Goal: Task Accomplishment & Management: Use online tool/utility

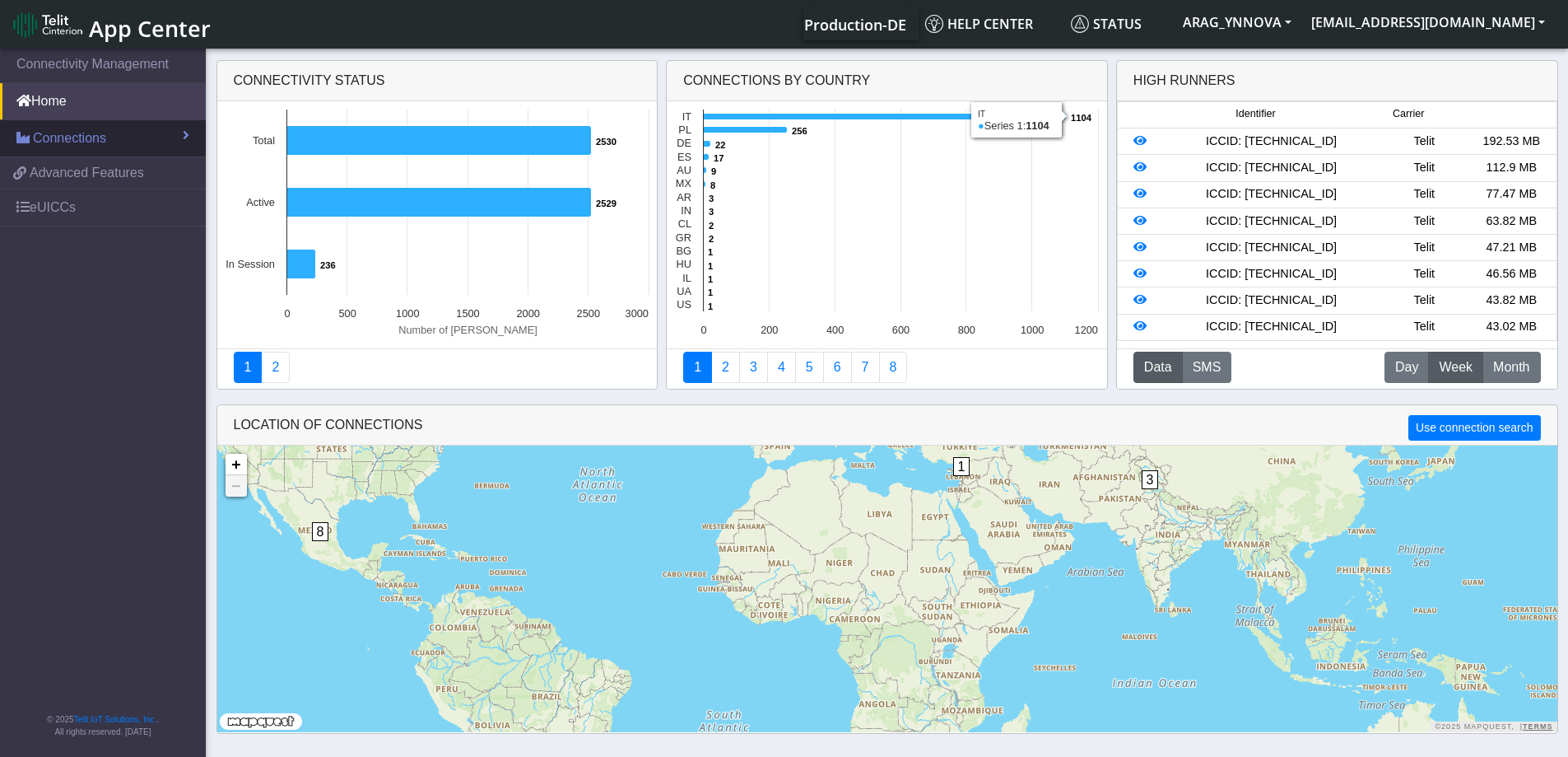
click at [121, 150] on link "Connections" at bounding box center [103, 138] width 206 height 37
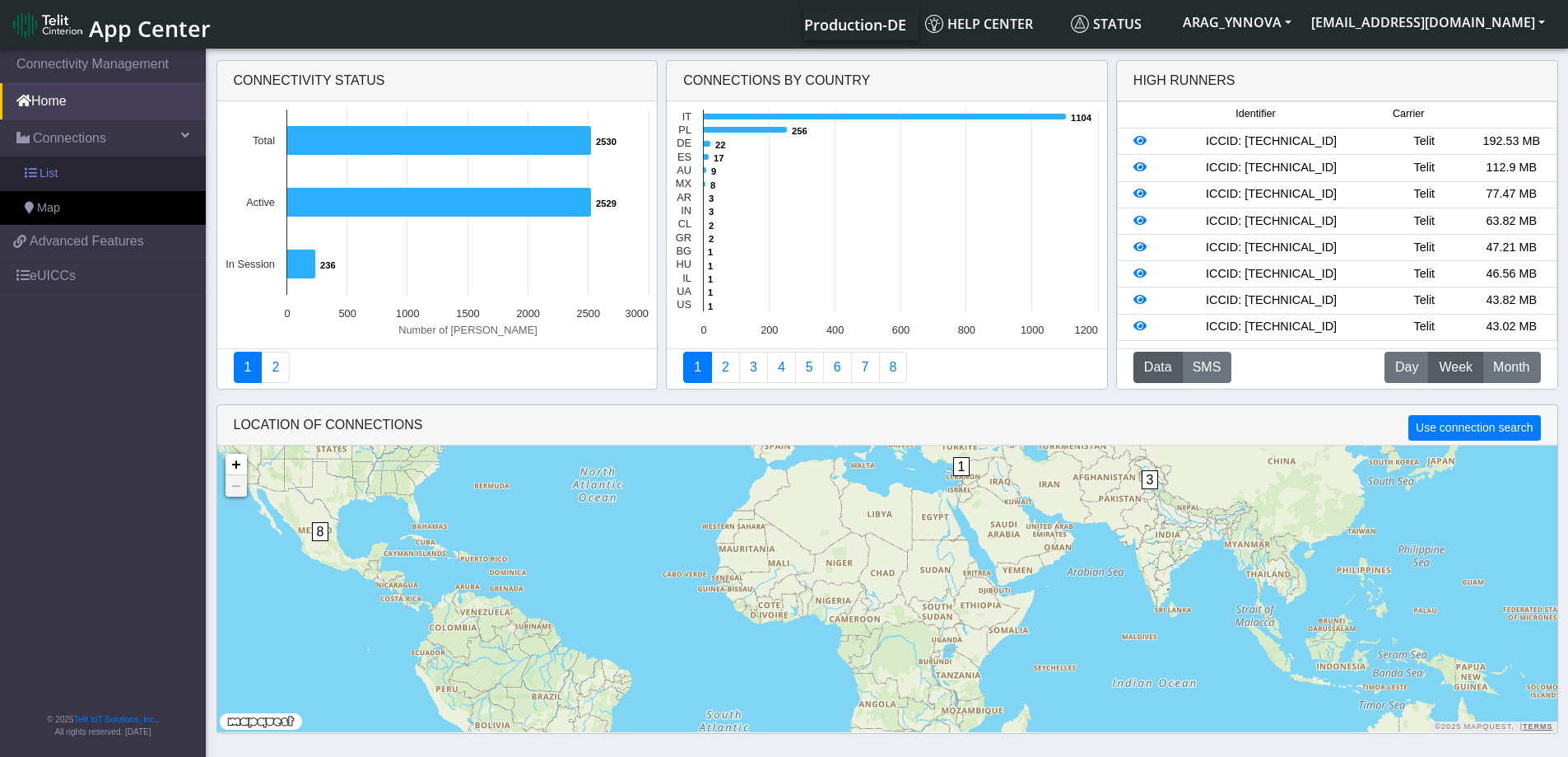
click at [119, 185] on link "List" at bounding box center [103, 173] width 206 height 35
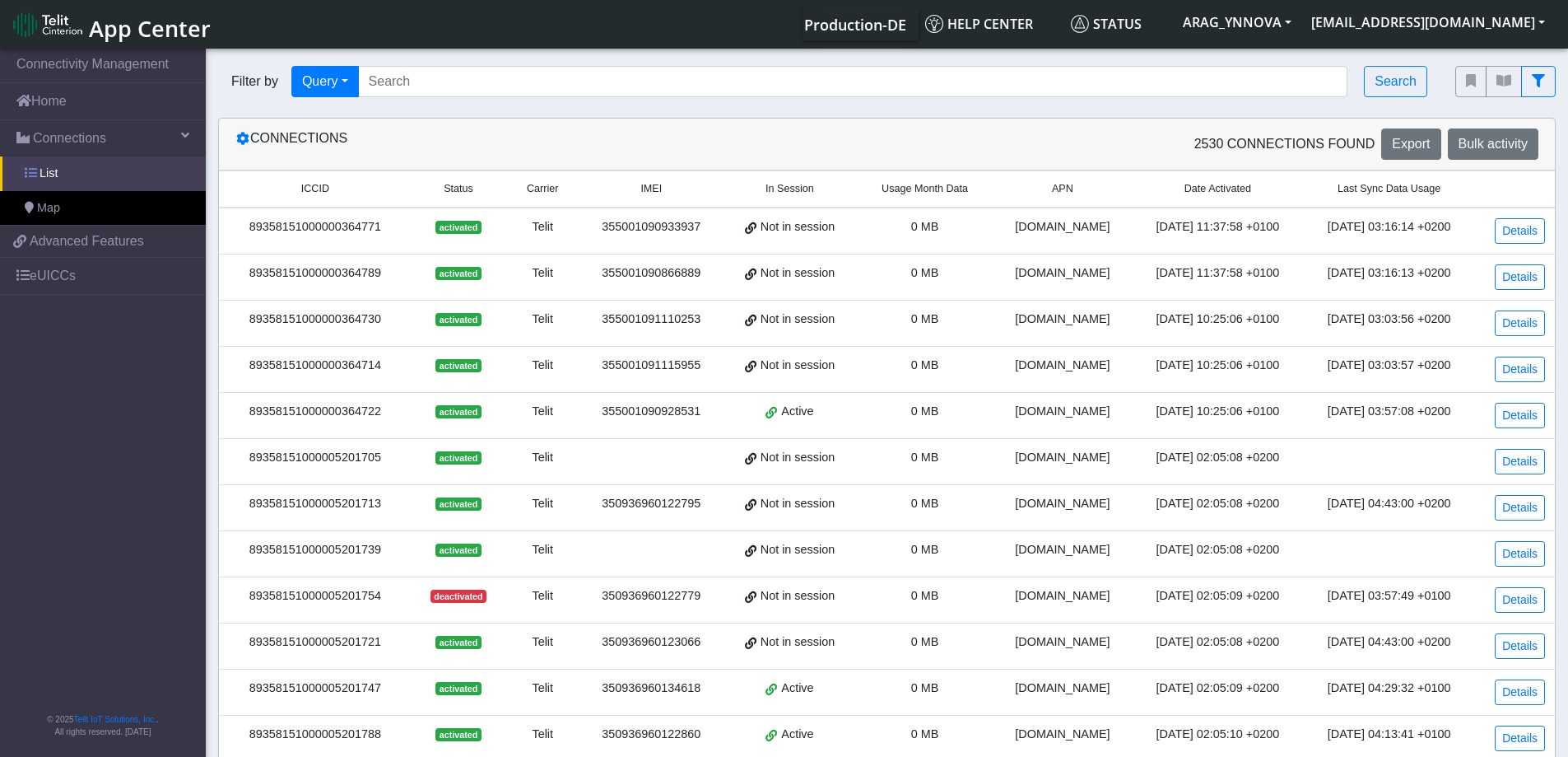
click at [116, 174] on link "List" at bounding box center [103, 173] width 206 height 35
click at [907, 185] on span "Usage Month Data" at bounding box center [924, 189] width 86 height 16
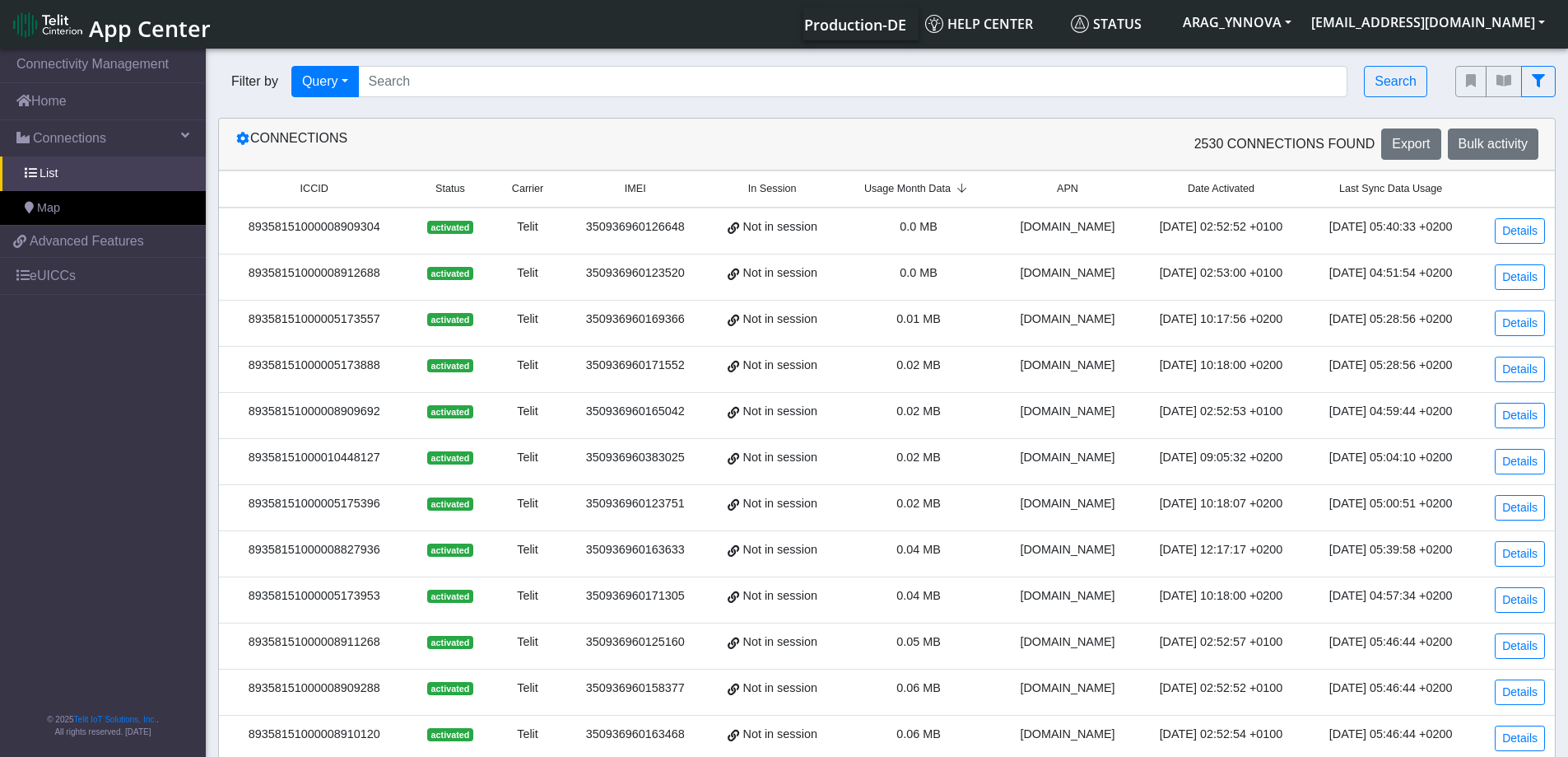
click at [920, 194] on span "Usage Month Data" at bounding box center [907, 189] width 86 height 16
click at [630, 603] on div "350936960120187" at bounding box center [636, 597] width 122 height 18
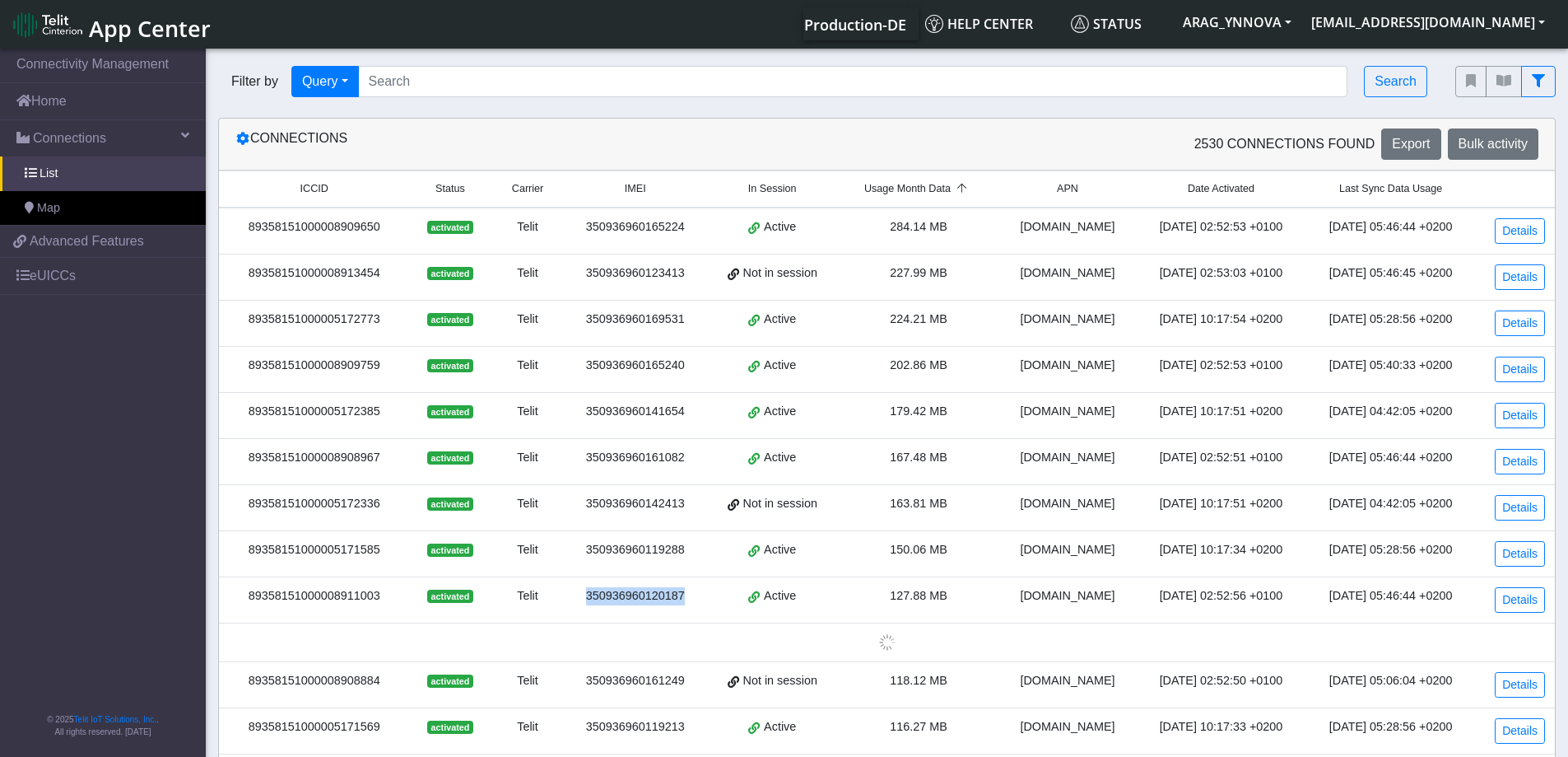
click at [630, 603] on div "350936960120187" at bounding box center [636, 597] width 122 height 18
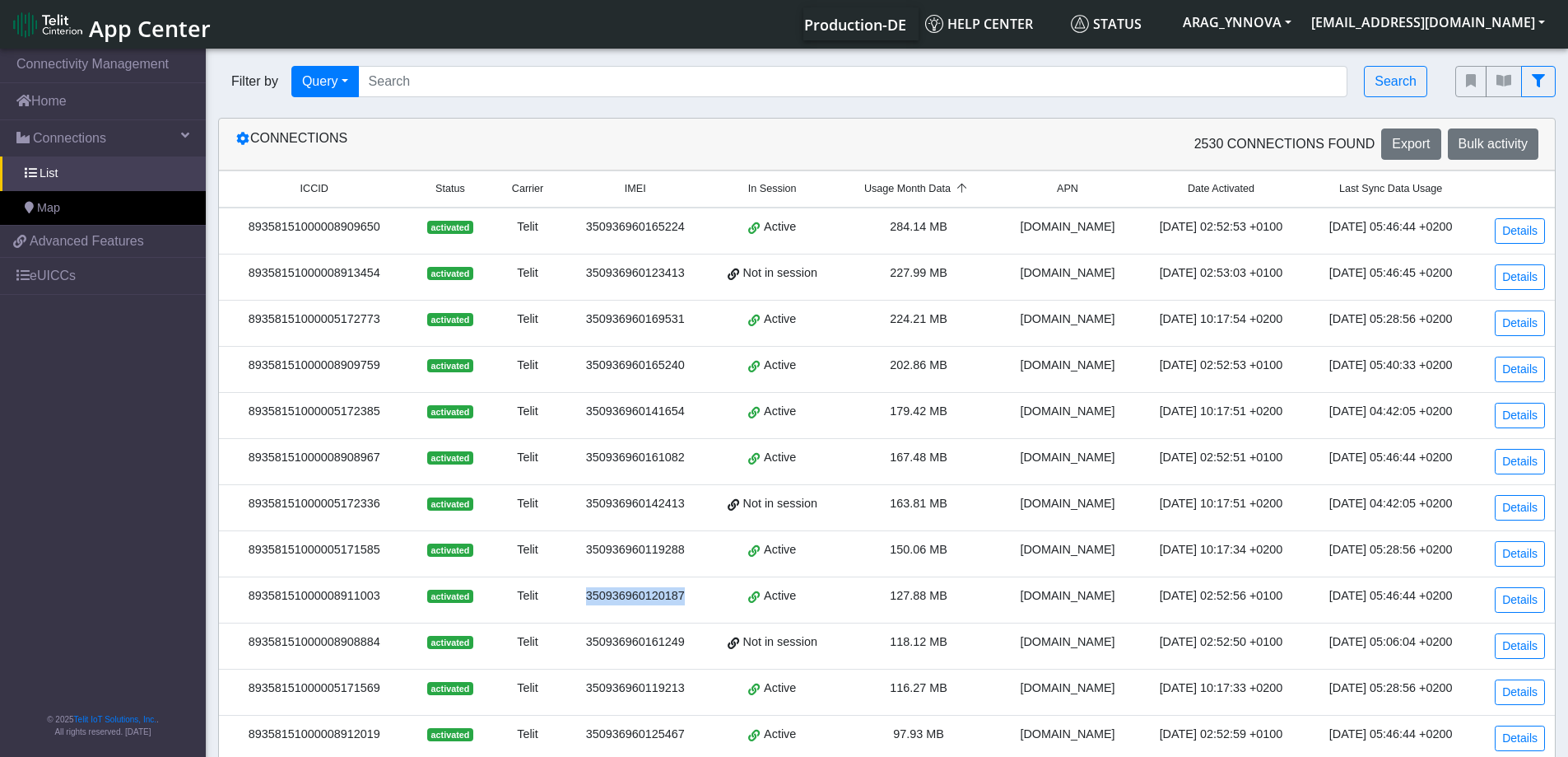
copy div "350936960120187"
click at [1509, 595] on link "Details" at bounding box center [1520, 600] width 50 height 26
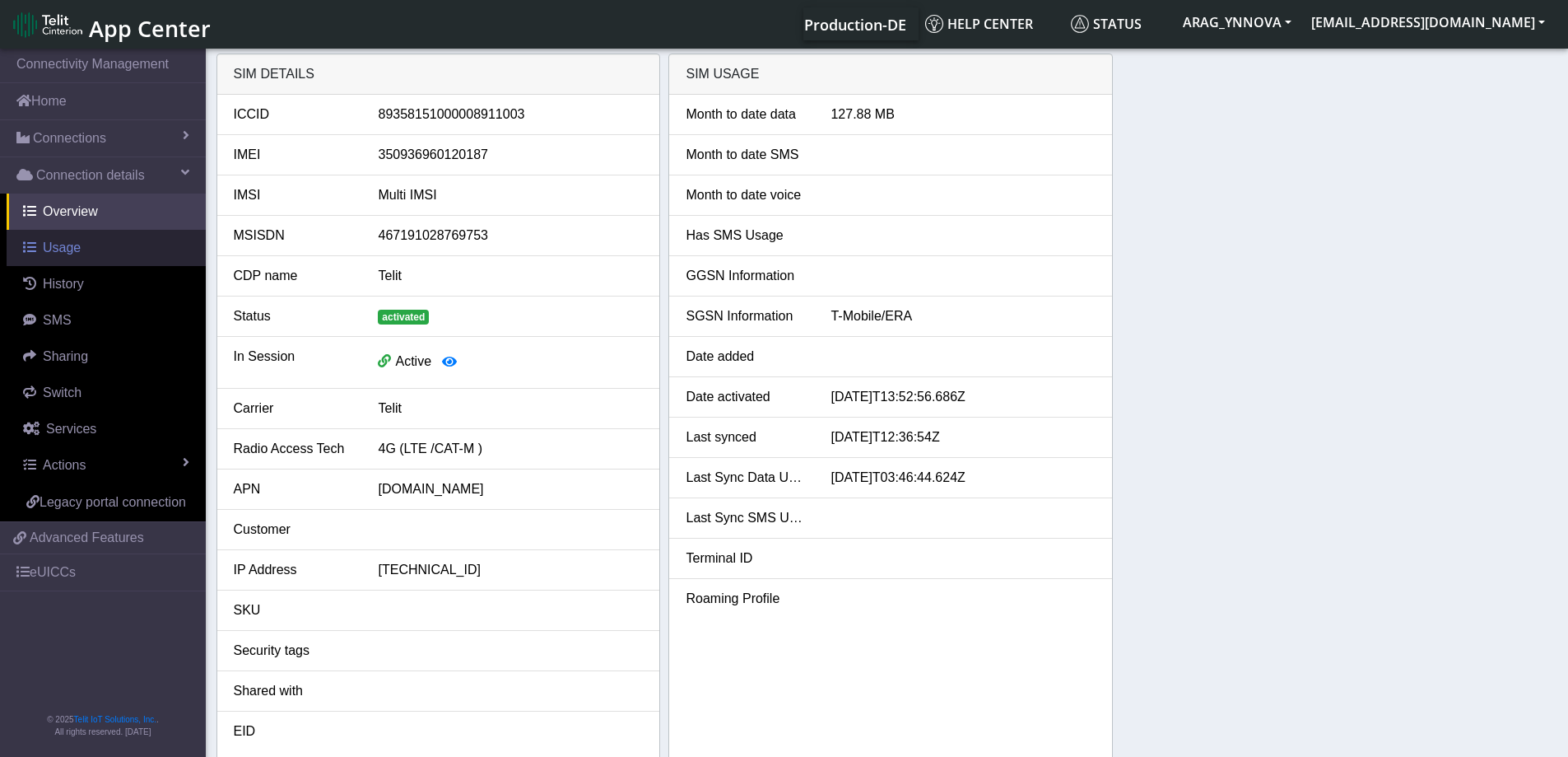
click at [82, 254] on link "Usage" at bounding box center [106, 248] width 200 height 37
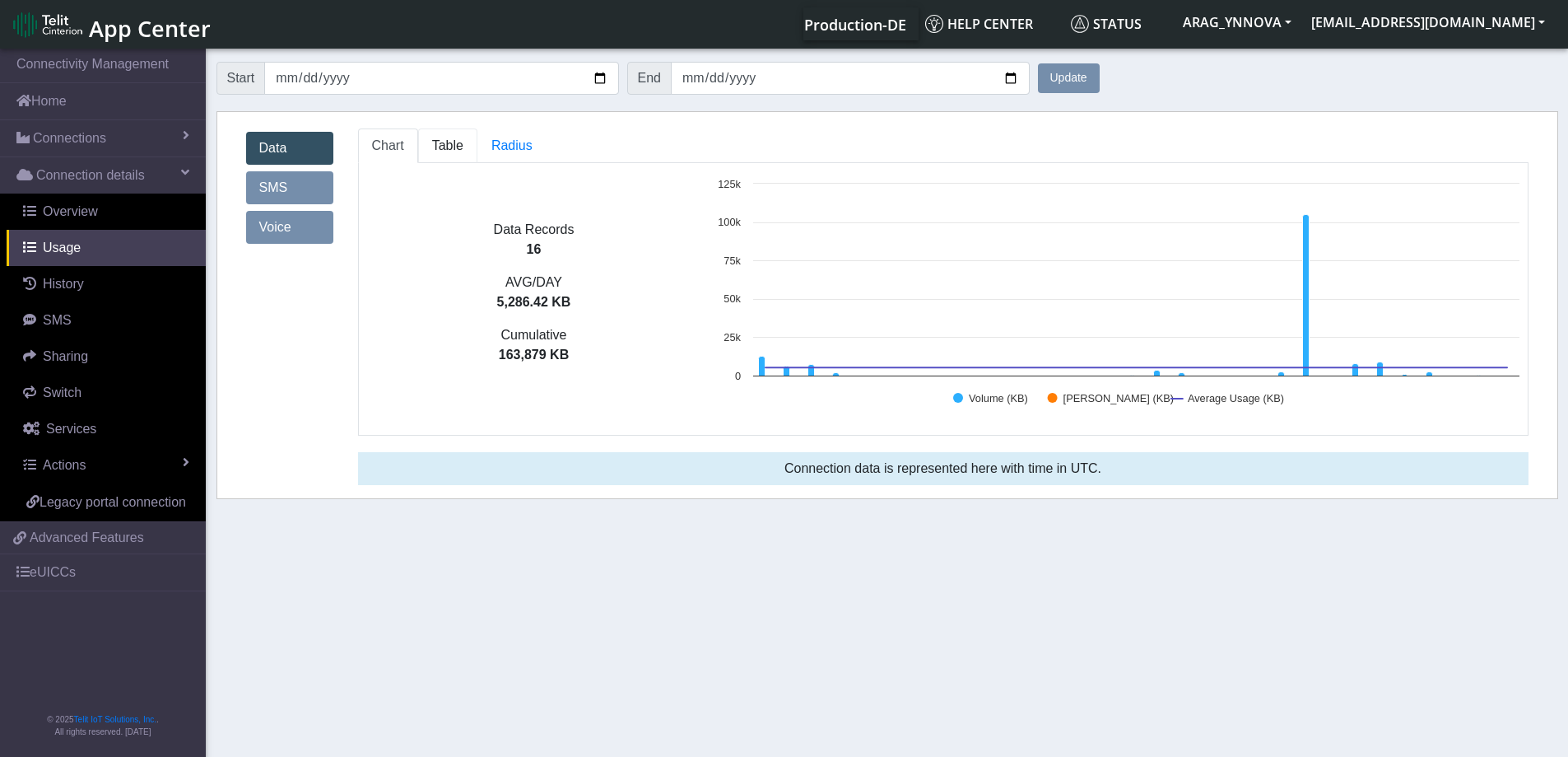
click at [427, 146] on link "Table" at bounding box center [447, 145] width 59 height 35
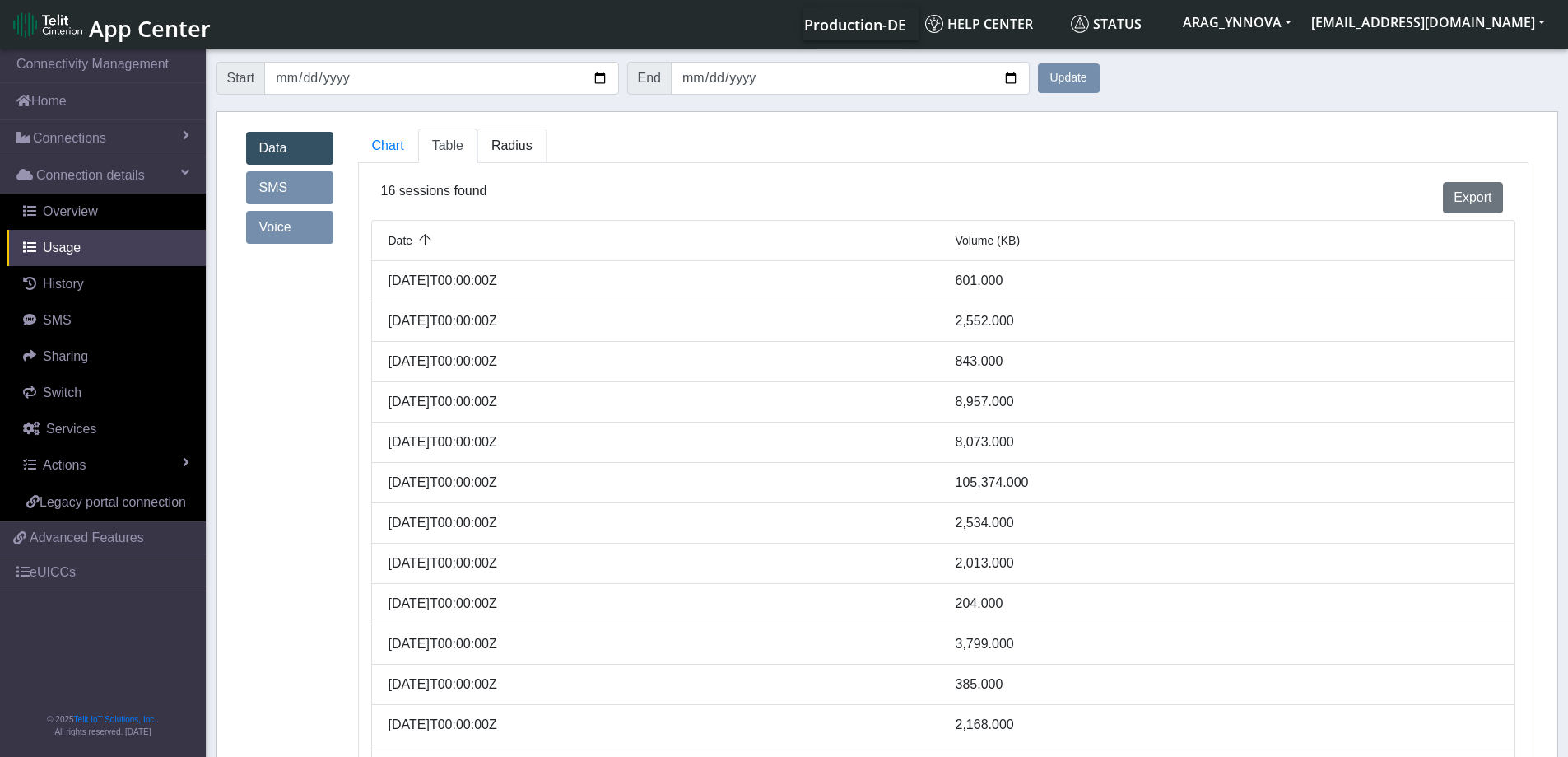
click at [503, 145] on span "Radius" at bounding box center [512, 145] width 41 height 14
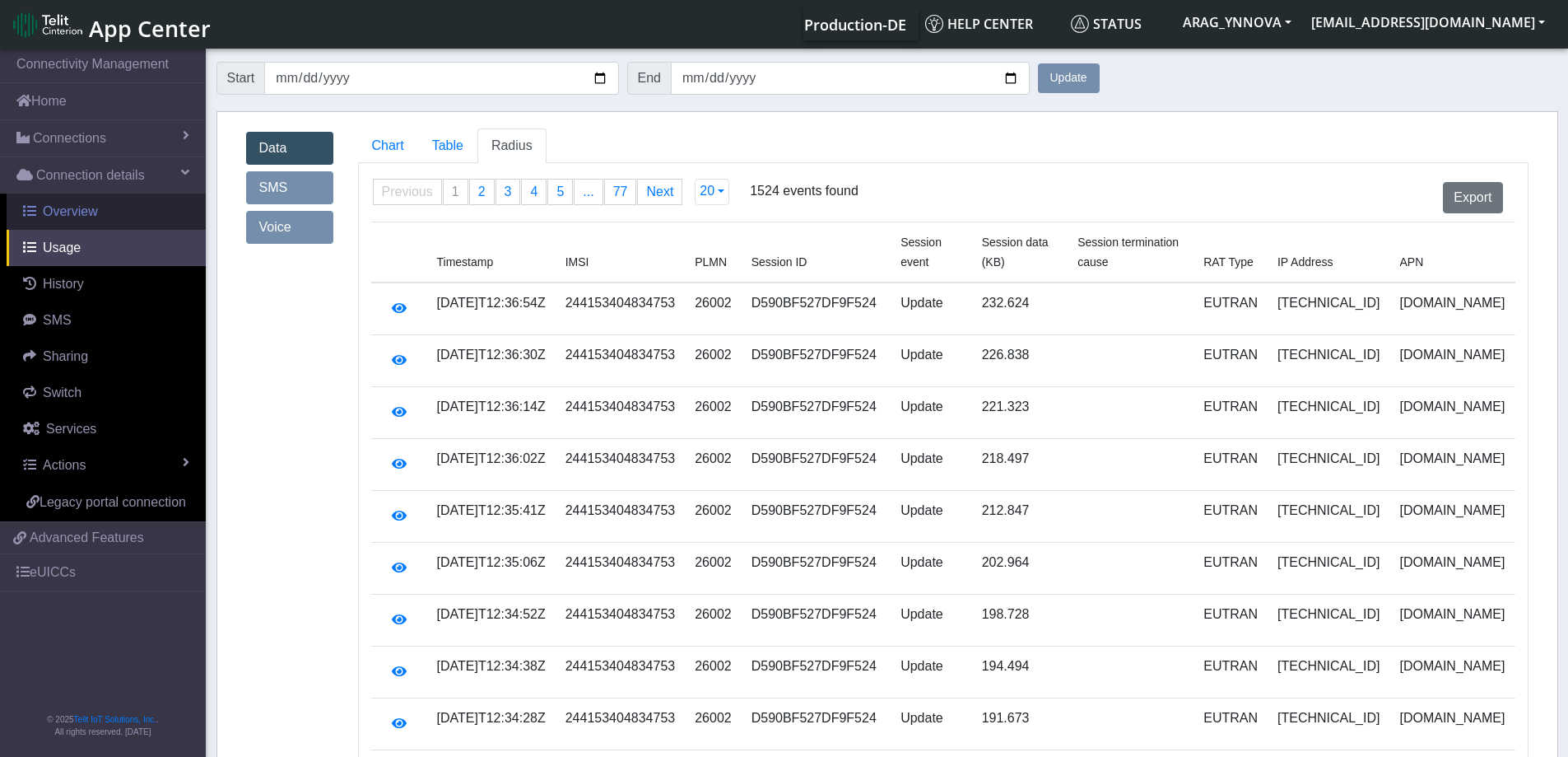
click at [70, 204] on span "Overview" at bounding box center [70, 211] width 55 height 14
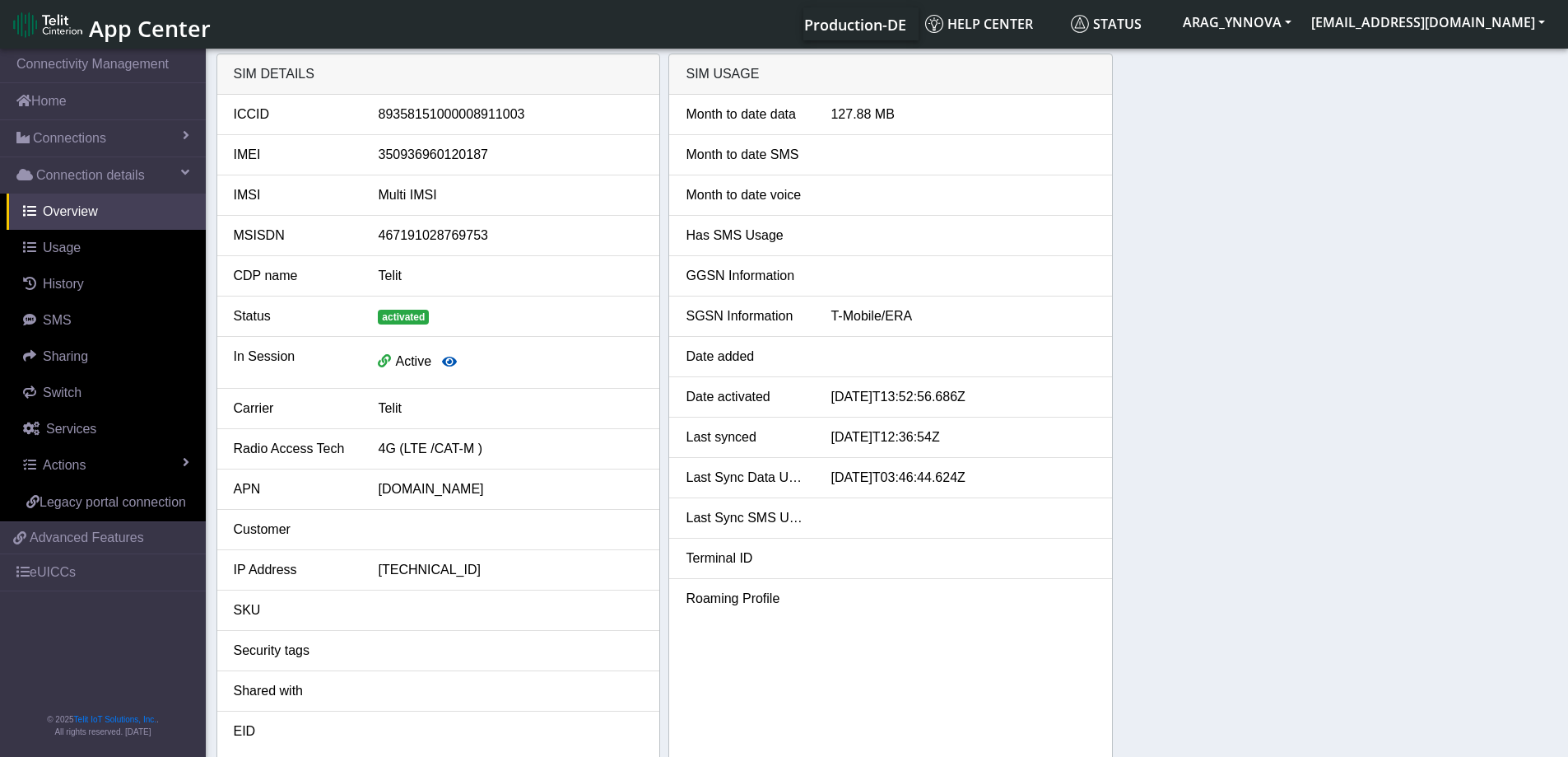
click at [450, 352] on button "button" at bounding box center [449, 362] width 37 height 31
click at [453, 362] on icon "button" at bounding box center [449, 361] width 15 height 13
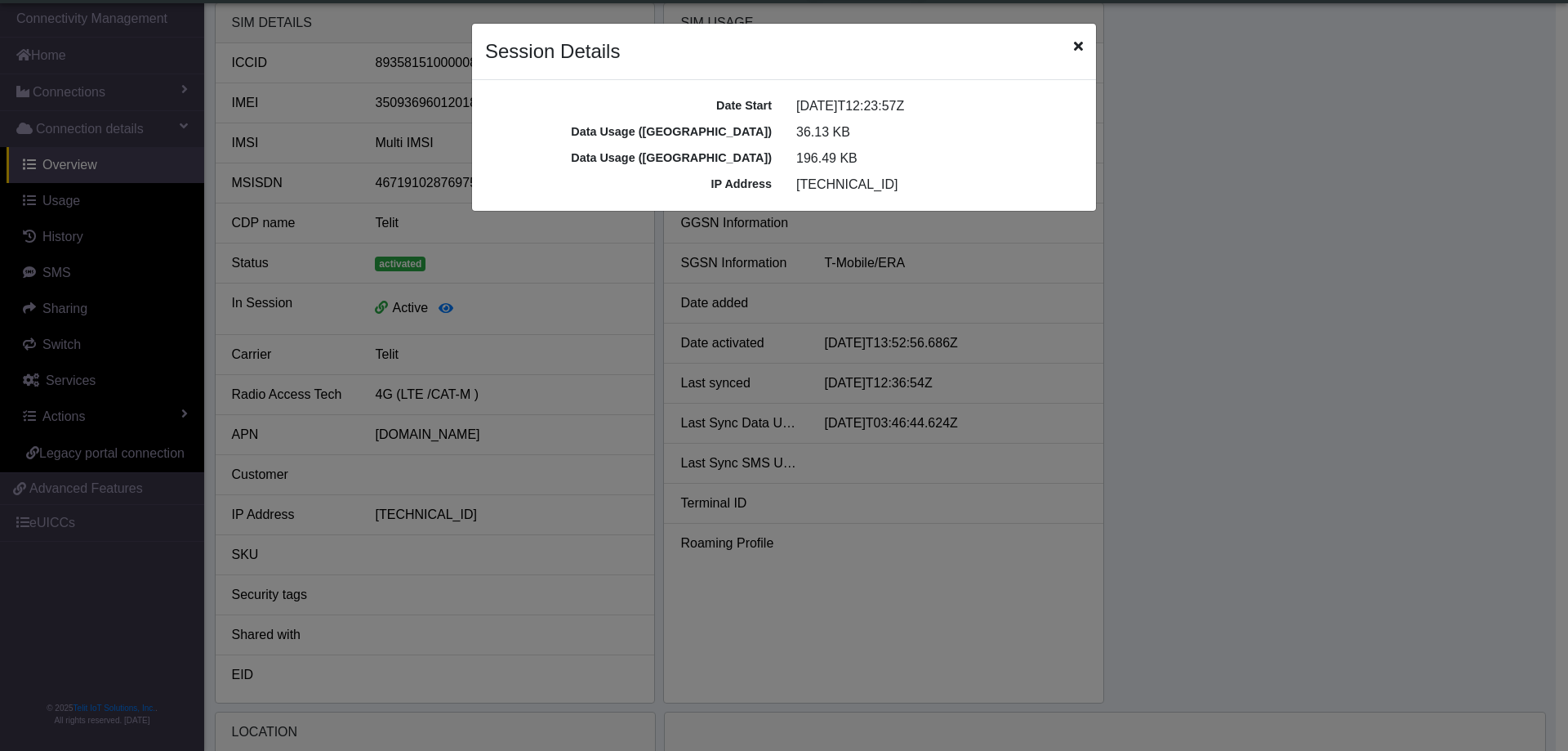
click at [1075, 48] on icon "Close" at bounding box center [1079, 45] width 9 height 13
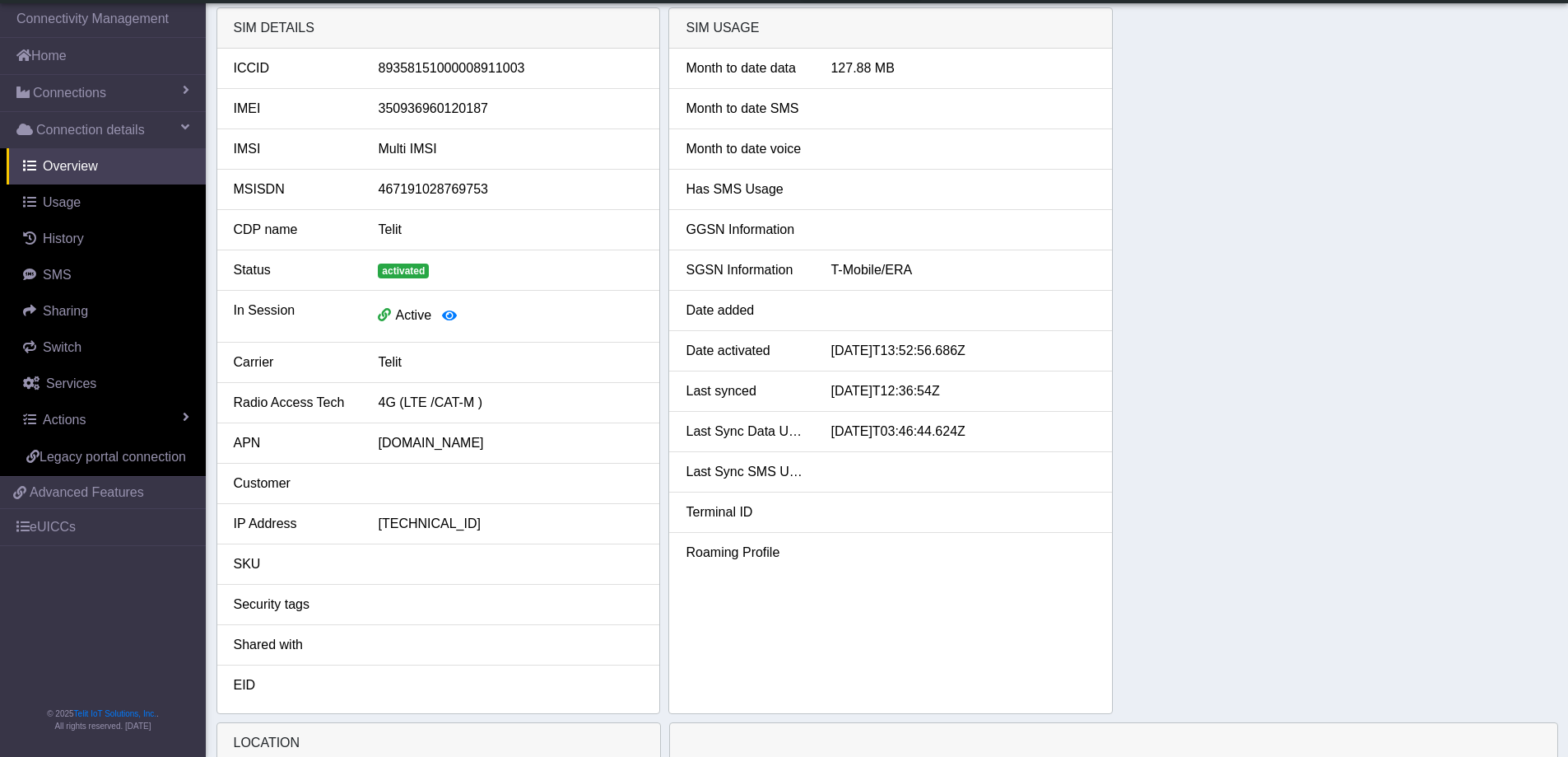
scroll to position [0, 0]
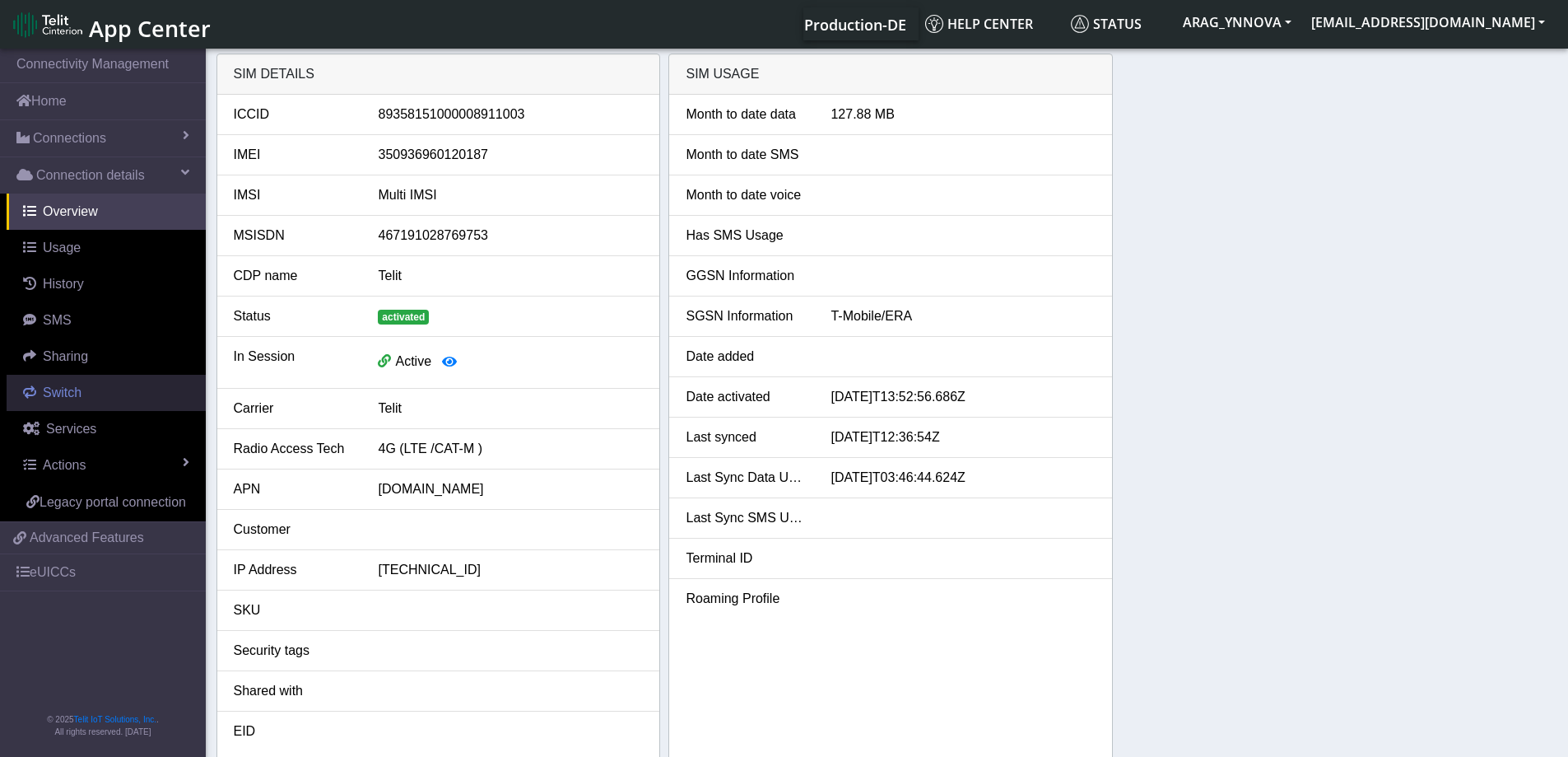
click at [86, 399] on link "Switch" at bounding box center [106, 392] width 200 height 37
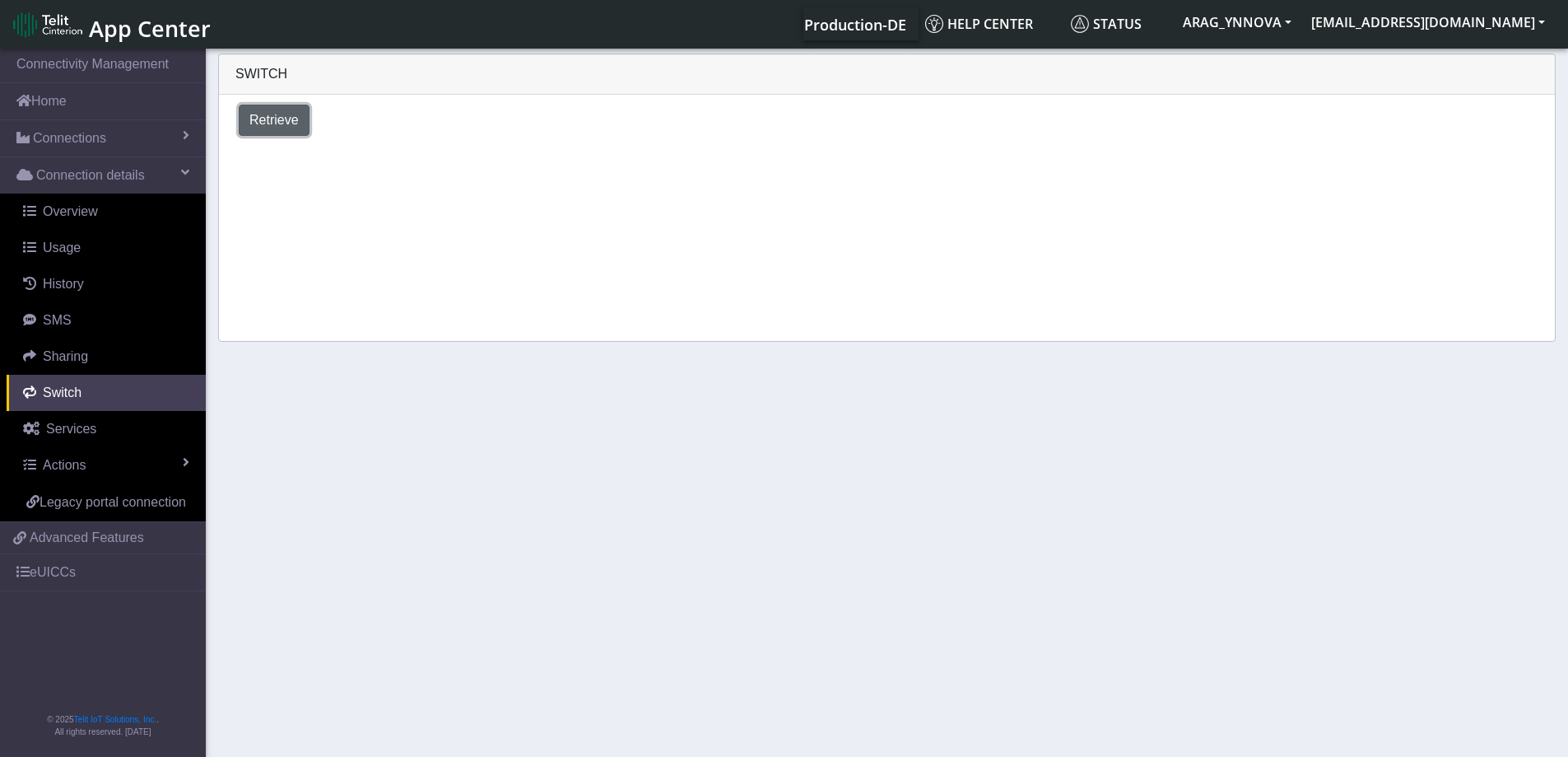
click at [272, 123] on span "Retrieve" at bounding box center [274, 120] width 49 height 14
select select "[GEOGRAPHIC_DATA]"
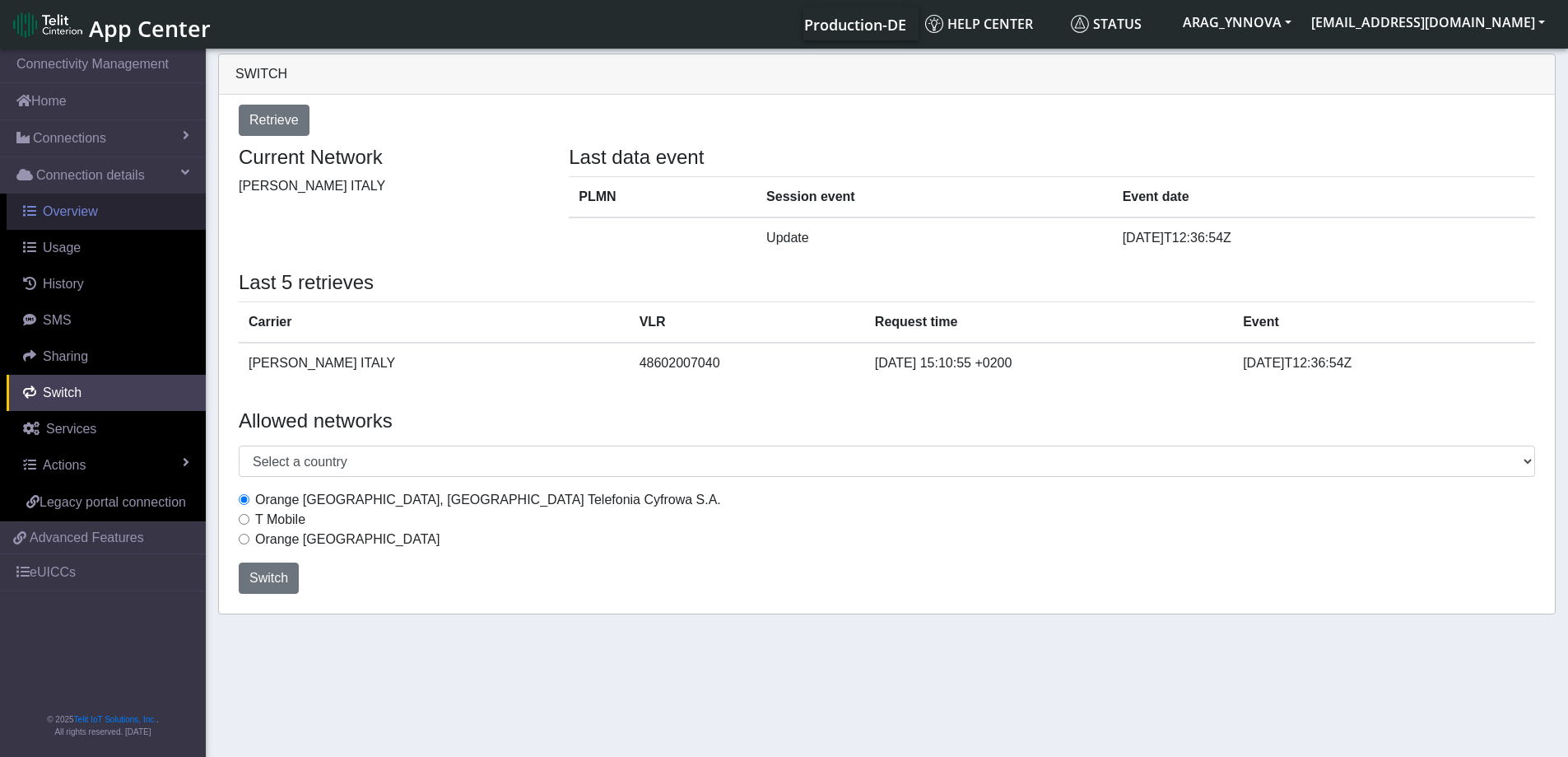
click at [99, 223] on link "Overview" at bounding box center [106, 211] width 200 height 37
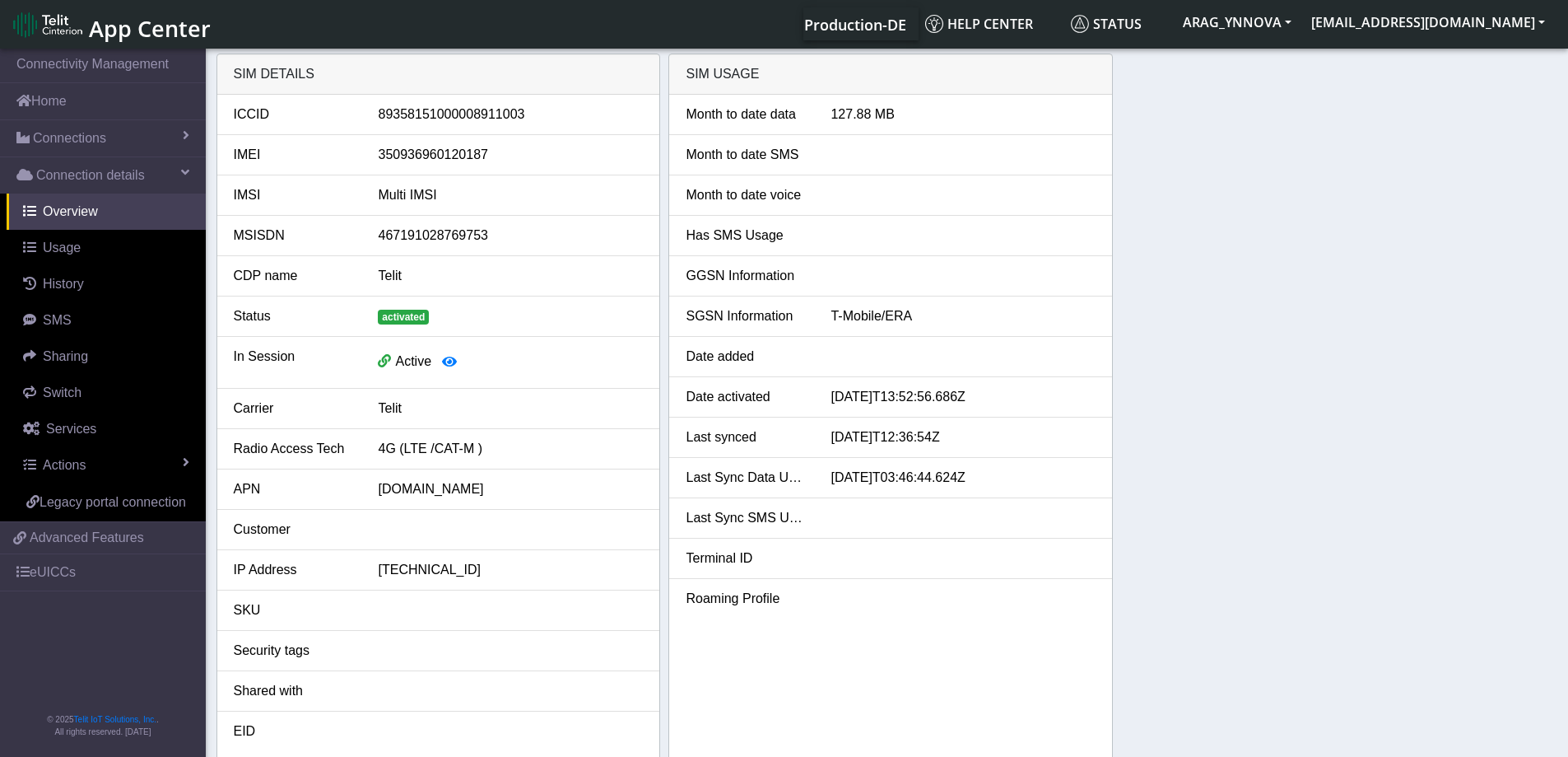
click at [442, 146] on div "350936960120187" at bounding box center [510, 155] width 290 height 20
